Goal: Contribute content: Add original content to the website for others to see

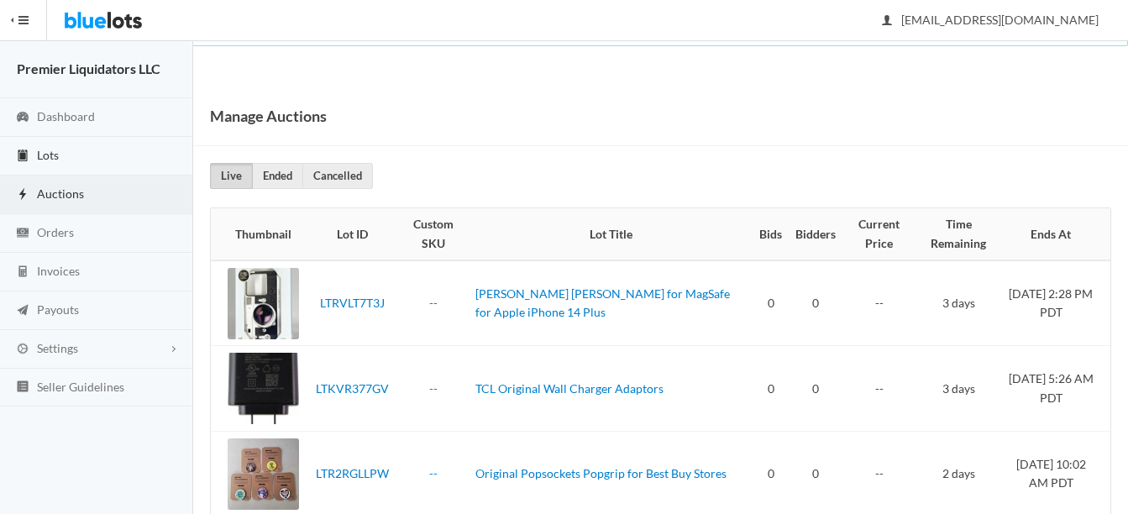
click at [46, 145] on link "Lots" at bounding box center [96, 156] width 193 height 39
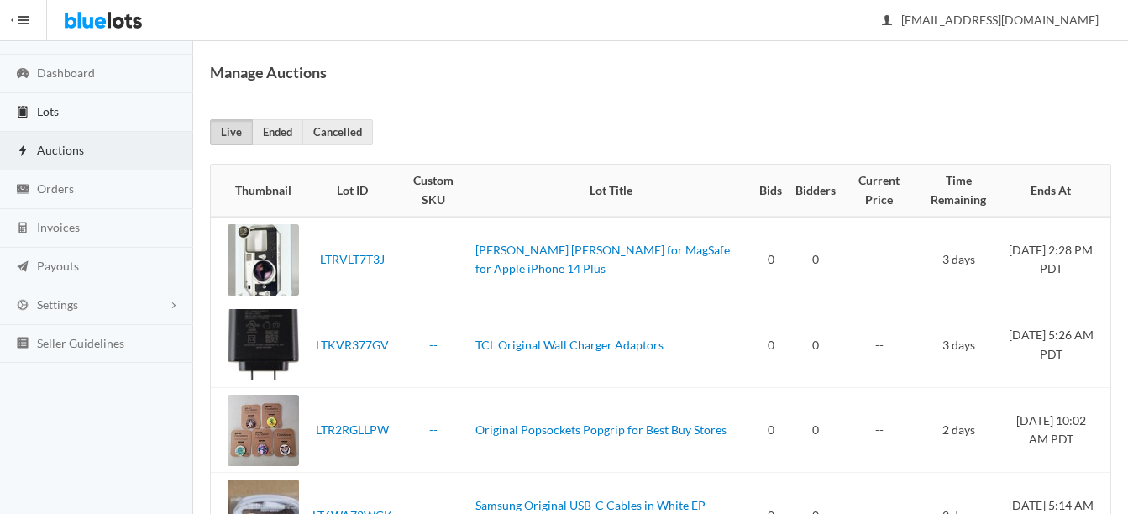
scroll to position [122, 0]
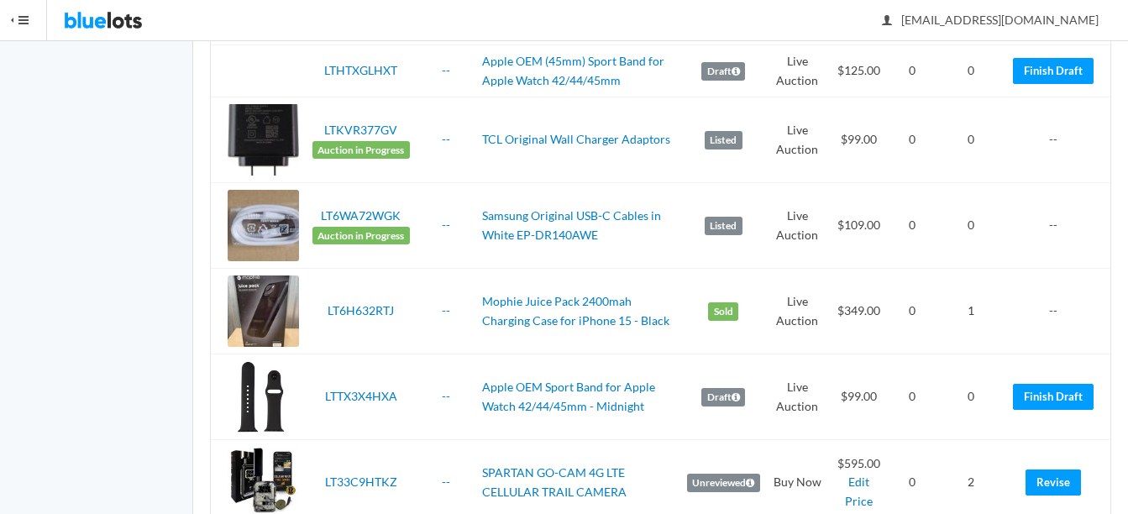
scroll to position [672, 0]
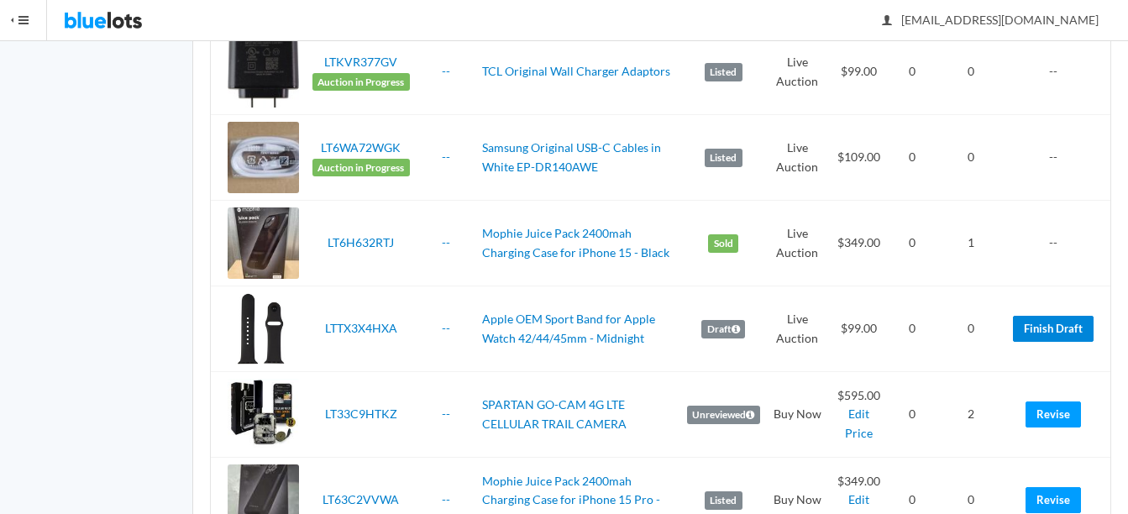
click at [1072, 329] on link "Finish Draft" at bounding box center [1053, 329] width 81 height 26
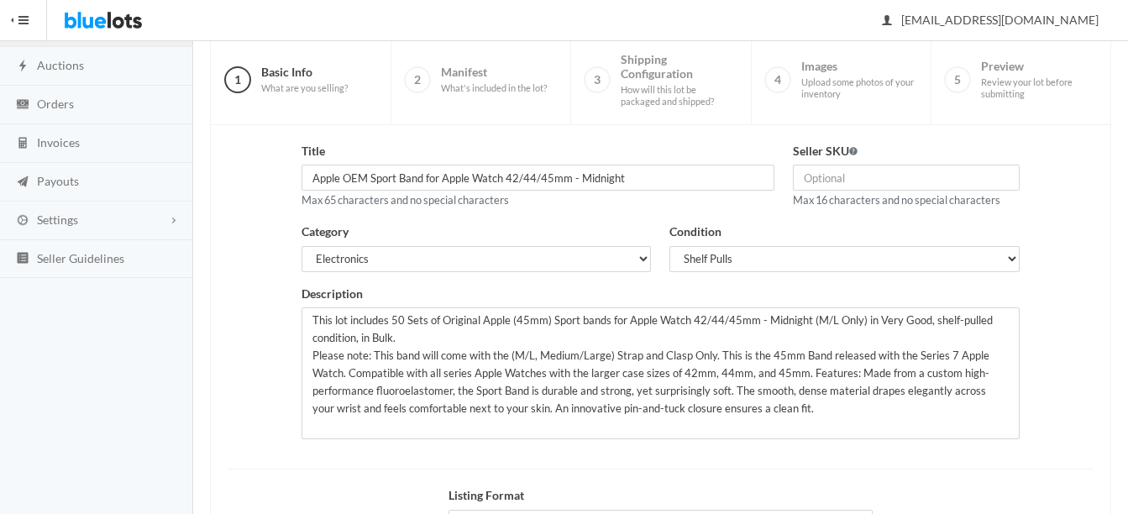
scroll to position [168, 0]
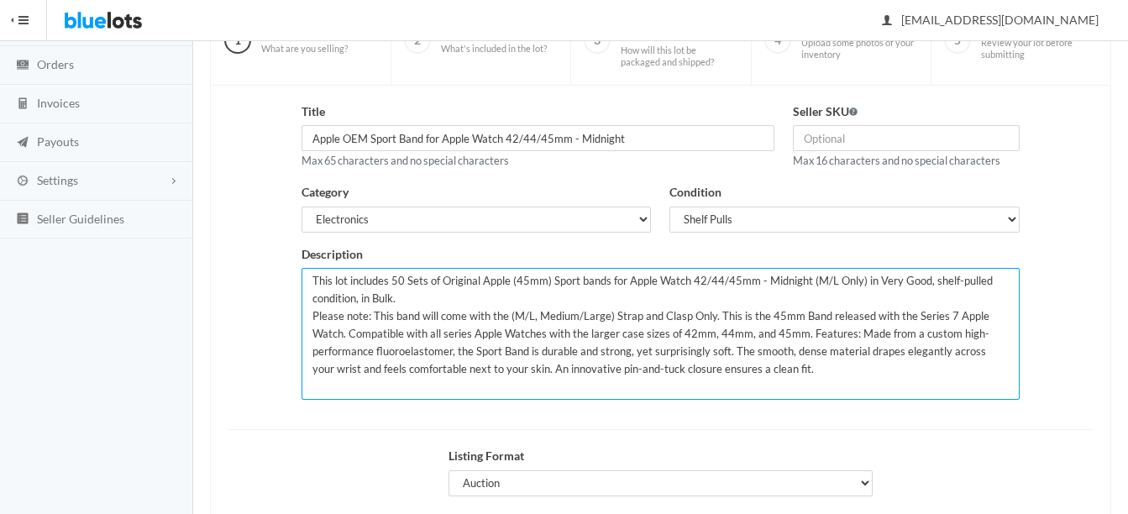
click at [403, 282] on textarea "This lot includes 50 Sets of Original Apple (45mm) Sport bands for Apple Watch …" at bounding box center [661, 334] width 718 height 132
click at [996, 279] on textarea "This lot includes 50 Sets of Original Apple (45mm) Sport bands for Apple Watch …" at bounding box center [661, 334] width 718 height 132
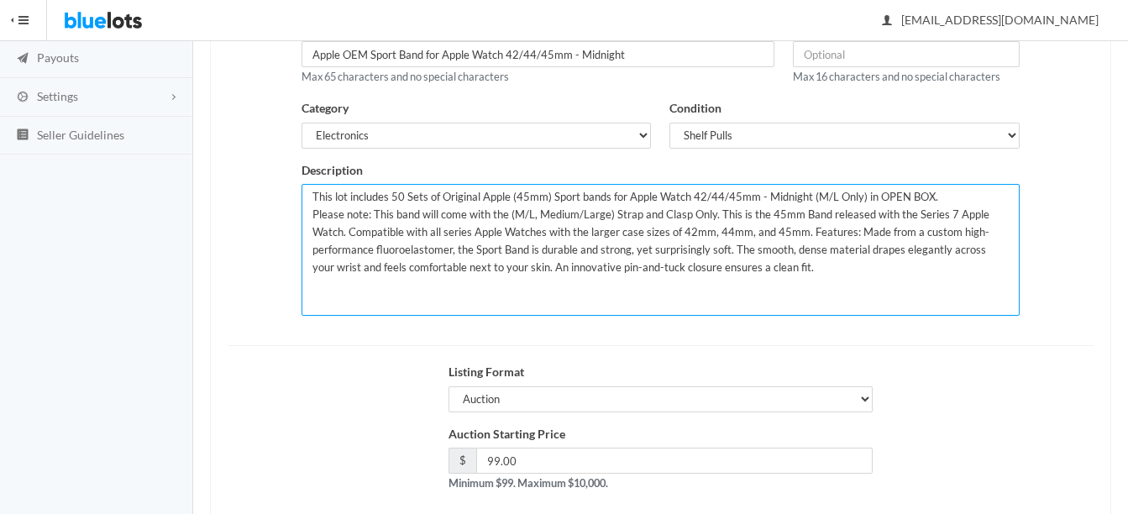
scroll to position [341, 0]
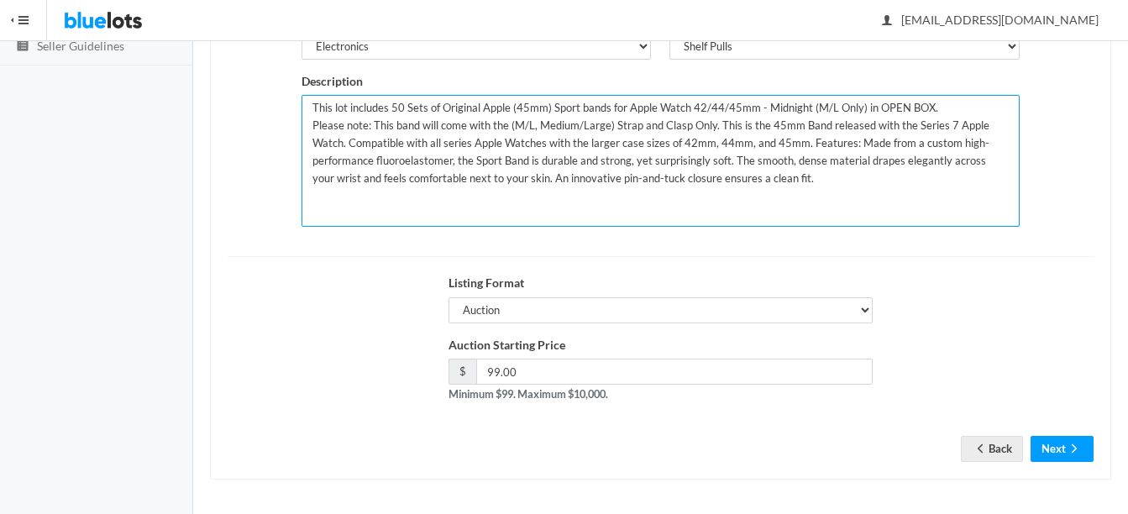
type textarea "This lot includes 50 Sets of Original Apple (45mm) Sport bands for Apple Watch …"
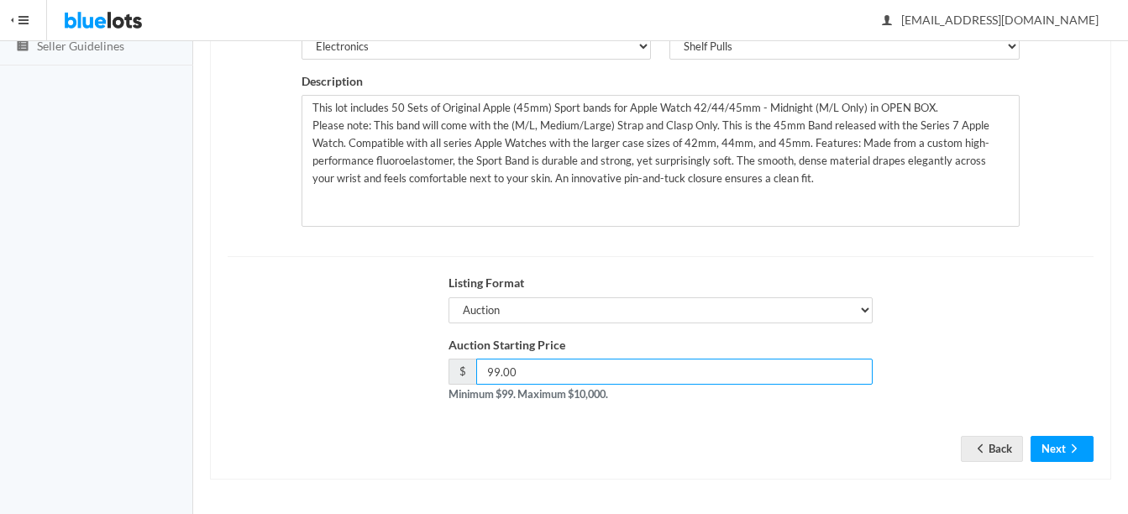
click at [681, 371] on input "99.00" at bounding box center [674, 372] width 397 height 26
type input "9"
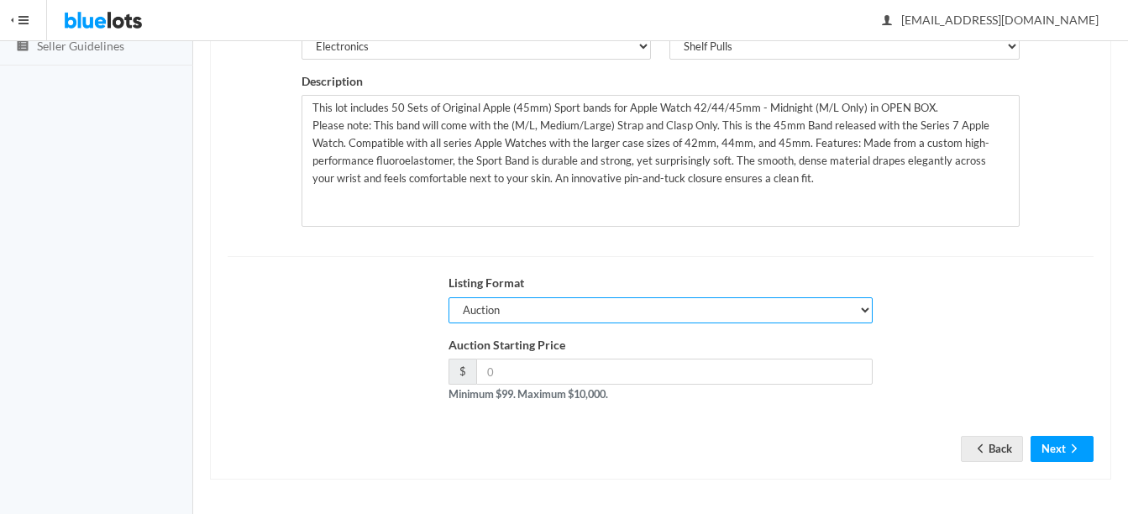
click at [650, 315] on select "Auction Buy Now" at bounding box center [661, 310] width 424 height 26
select select "false"
click at [449, 297] on select "Auction Buy Now" at bounding box center [661, 310] width 424 height 26
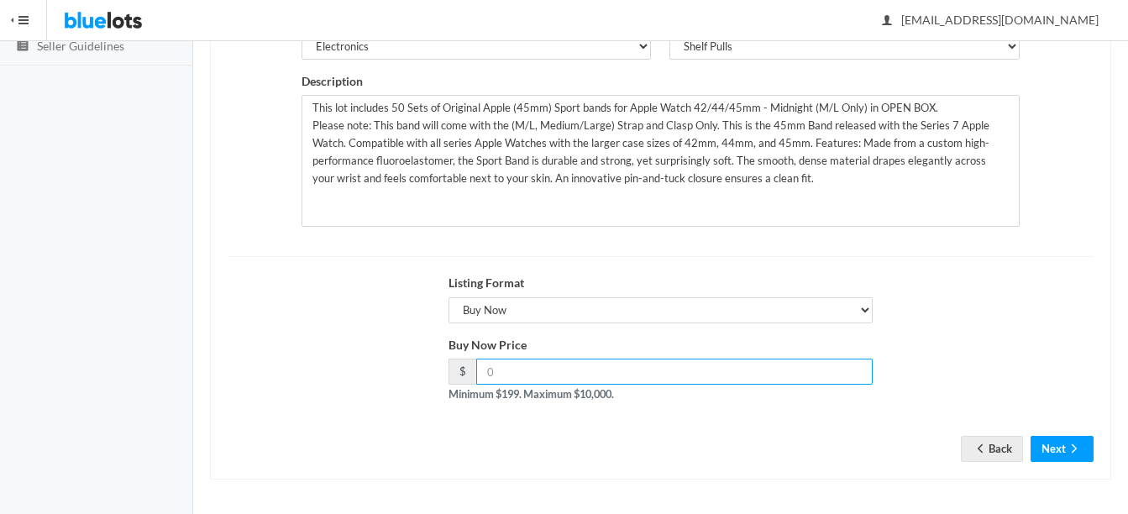
click at [657, 377] on input "number" at bounding box center [674, 372] width 397 height 26
type input "199"
click at [1082, 334] on div "Listing Format Auction Buy Now" at bounding box center [660, 305] width 885 height 62
click at [1059, 450] on button "Next" at bounding box center [1062, 449] width 63 height 26
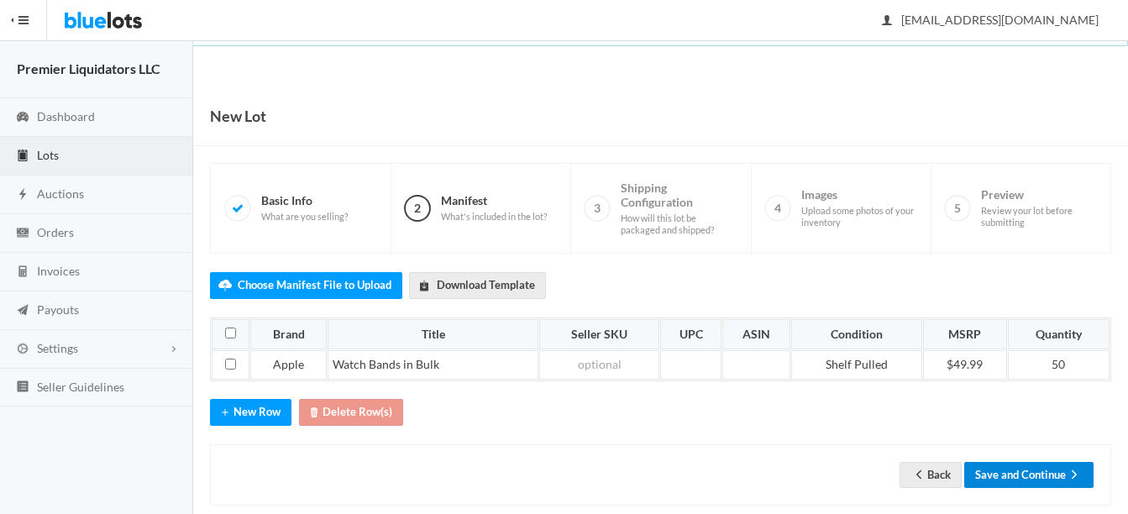
click at [1029, 472] on button "Save and Continue" at bounding box center [1029, 475] width 129 height 26
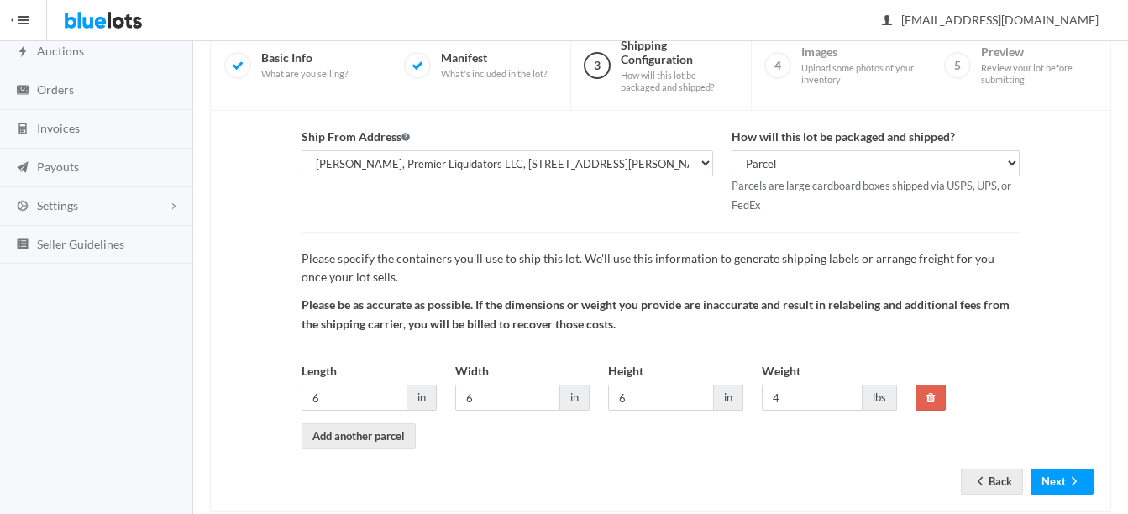
scroll to position [176, 0]
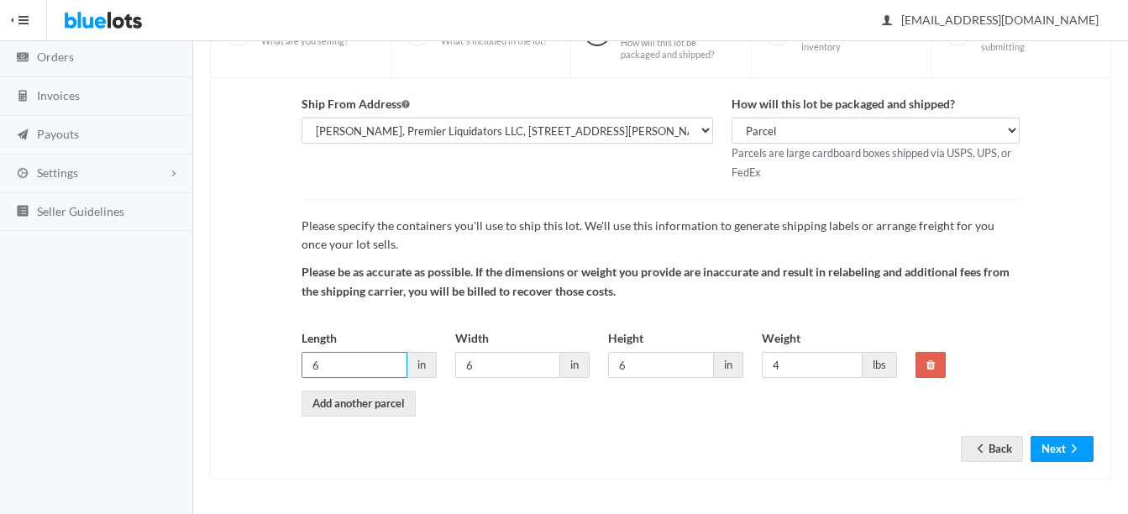
click at [382, 366] on input "6" at bounding box center [355, 365] width 106 height 26
type input "12"
type input "10"
type input "8"
type input "10"
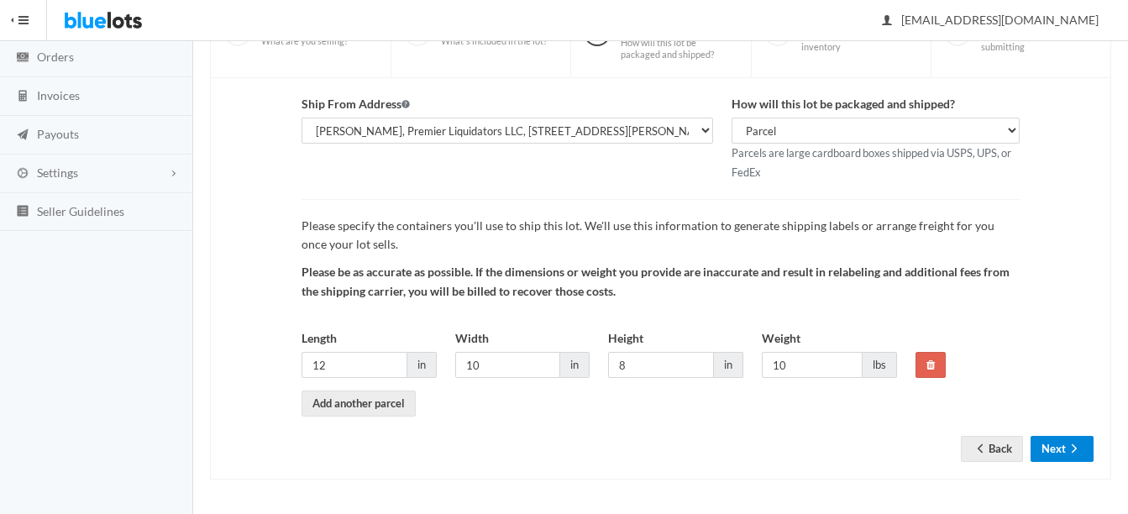
click at [1077, 449] on icon "arrow forward" at bounding box center [1074, 448] width 17 height 13
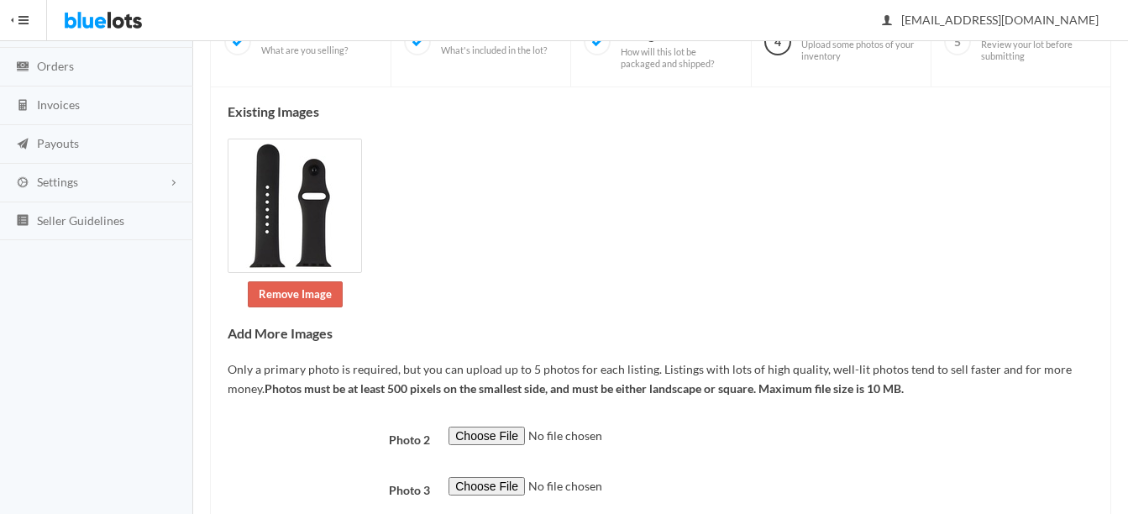
scroll to position [252, 0]
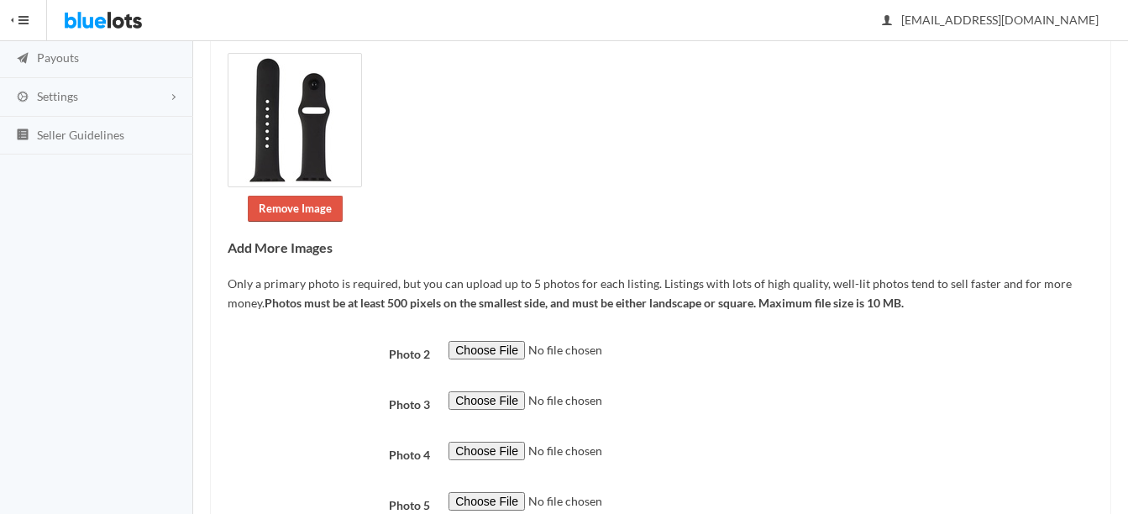
drag, startPoint x: 321, startPoint y: 213, endPoint x: 354, endPoint y: 216, distance: 32.9
click at [321, 213] on link "Remove Image" at bounding box center [295, 209] width 95 height 26
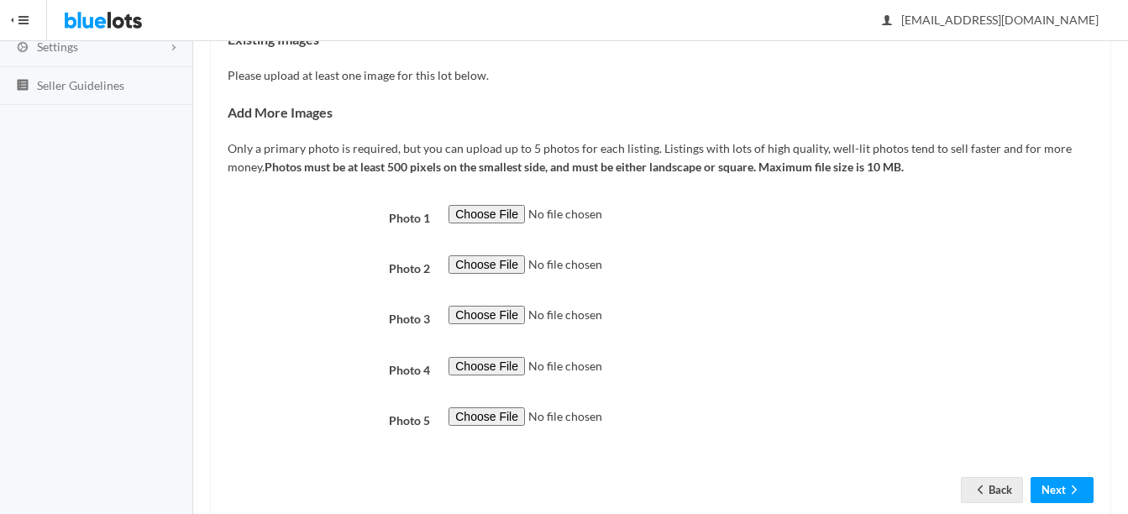
scroll to position [336, 0]
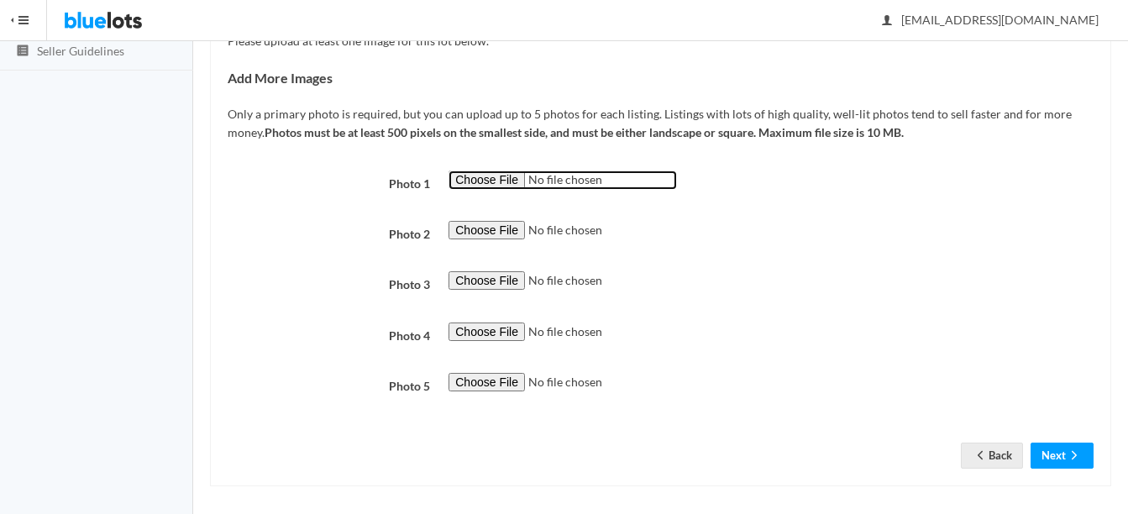
click at [475, 187] on input "file" at bounding box center [563, 180] width 229 height 19
type input "C:\fakepath\thumbnail - 2025-08-13T115031.134.jpg"
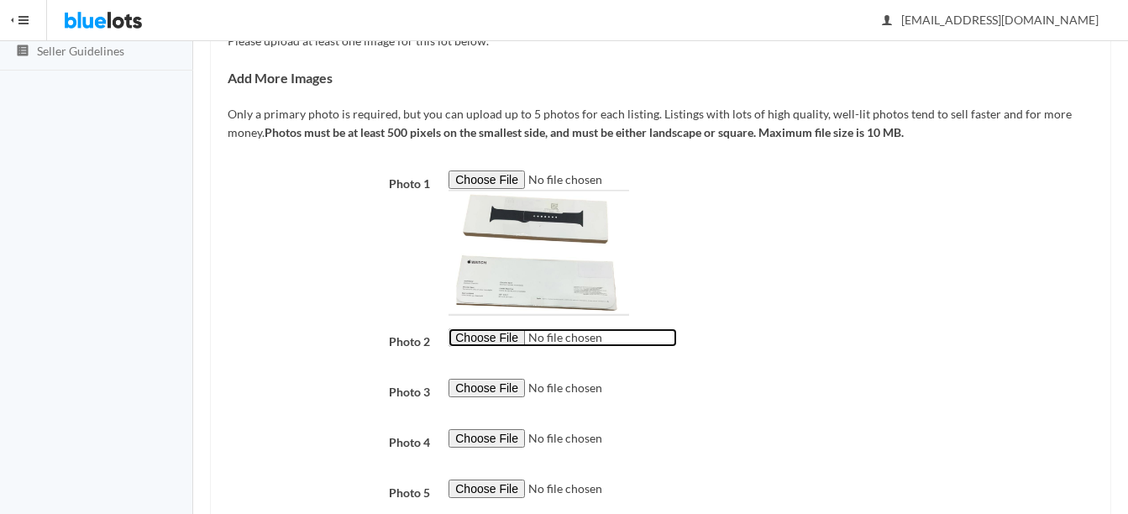
click at [498, 345] on input "file" at bounding box center [563, 338] width 229 height 19
type input "C:\fakepath\p97756-2__1_139c205f-0280-4d79-a304-3af48acaef65.jpg"
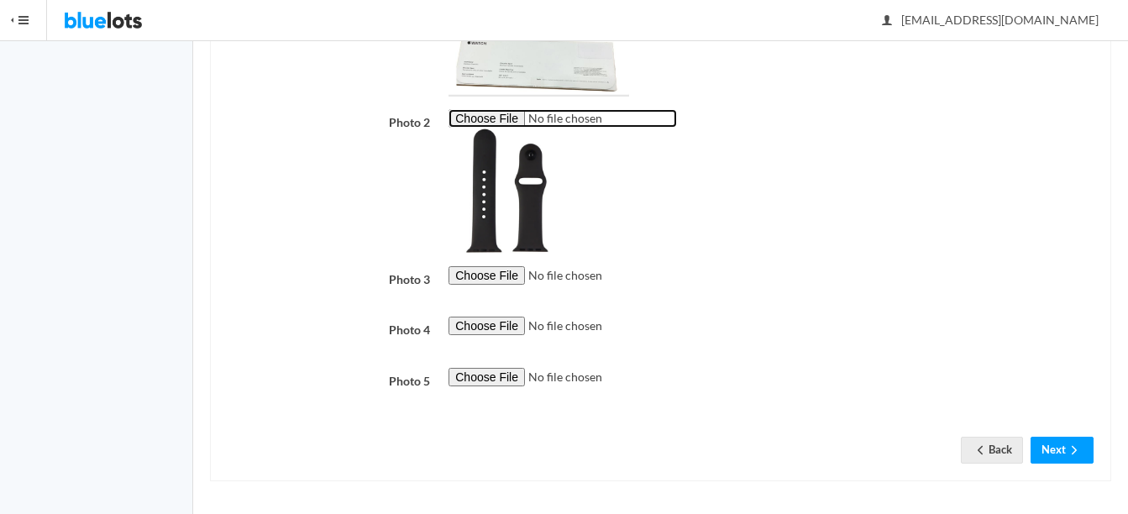
scroll to position [557, 0]
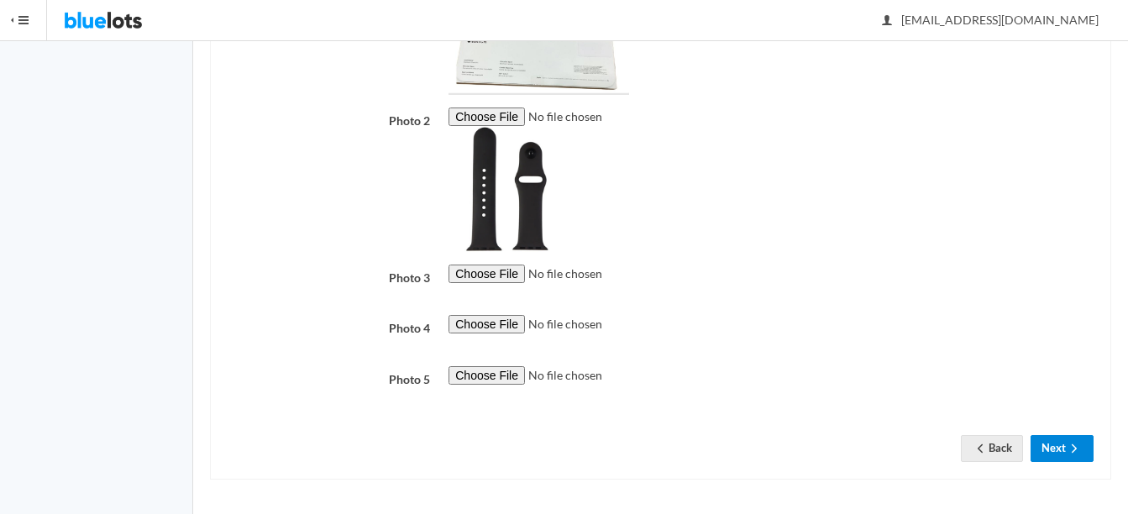
click at [1083, 447] on button "Next" at bounding box center [1062, 448] width 63 height 26
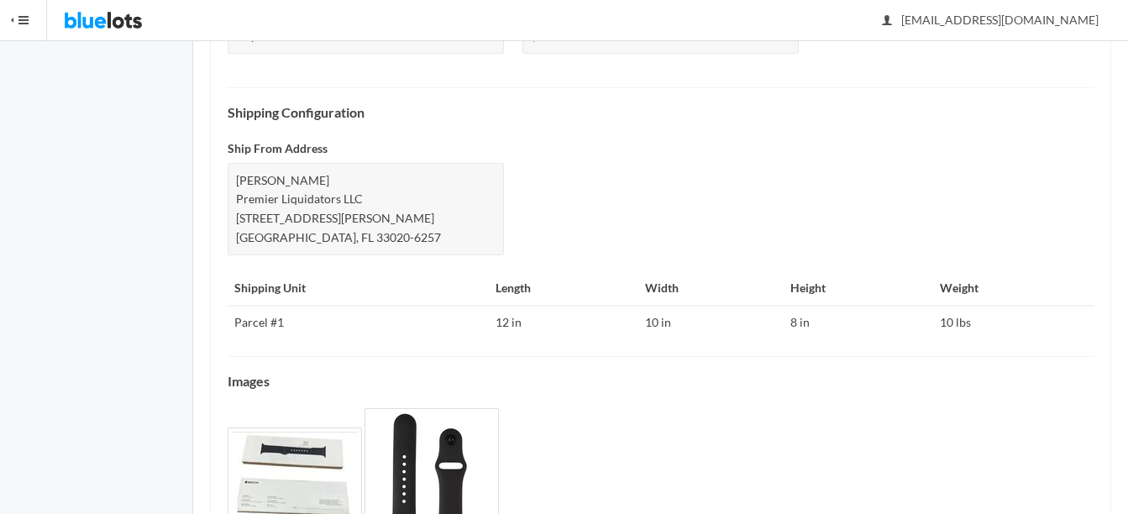
scroll to position [798, 0]
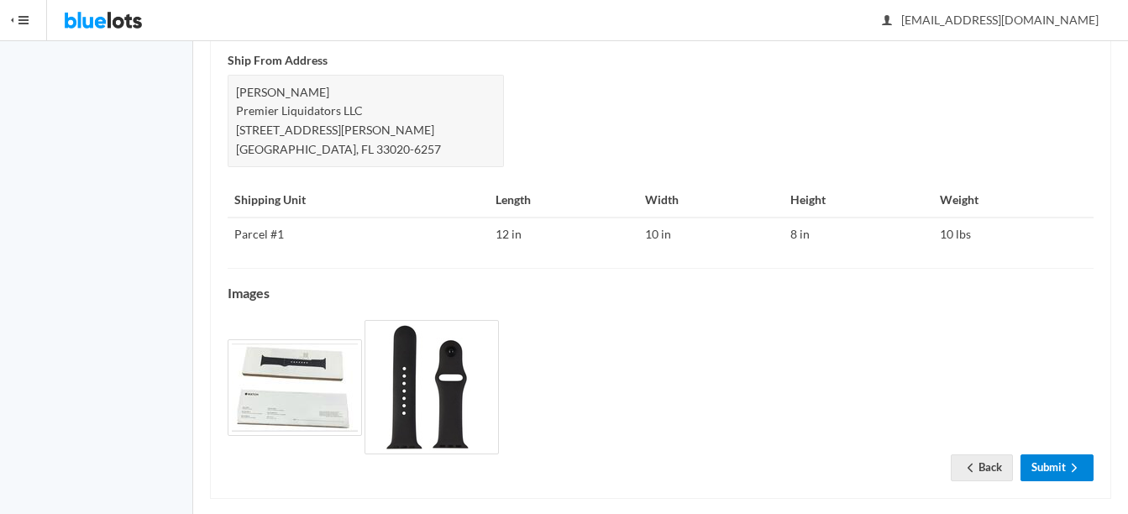
click at [1046, 455] on link "Submit" at bounding box center [1057, 468] width 73 height 26
